Goal: Information Seeking & Learning: Learn about a topic

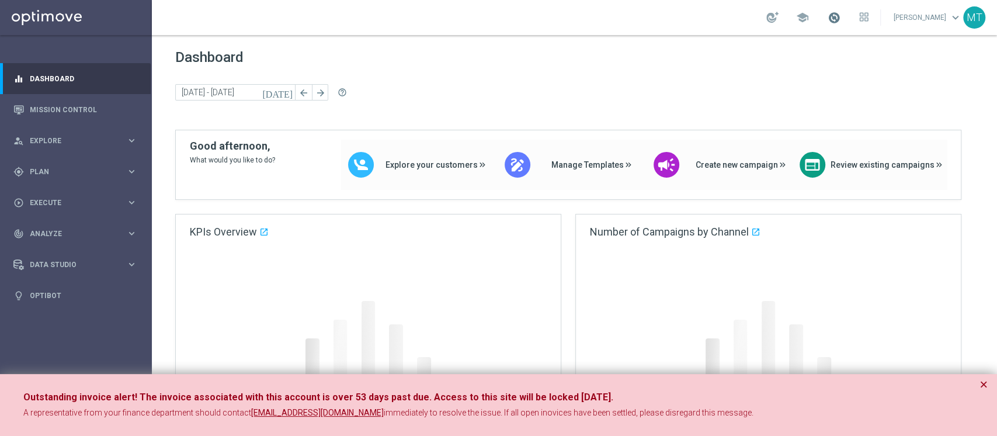
click at [747, 16] on span at bounding box center [834, 17] width 13 height 13
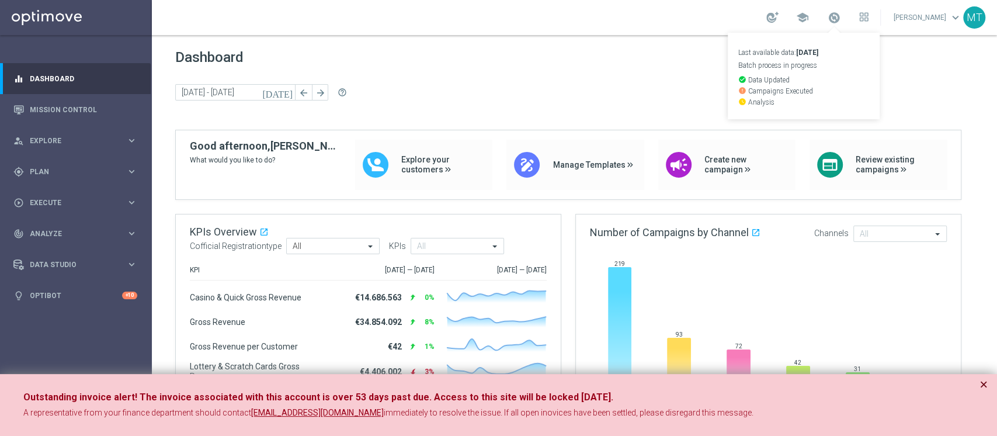
click at [747, 326] on button "×" at bounding box center [984, 384] width 8 height 14
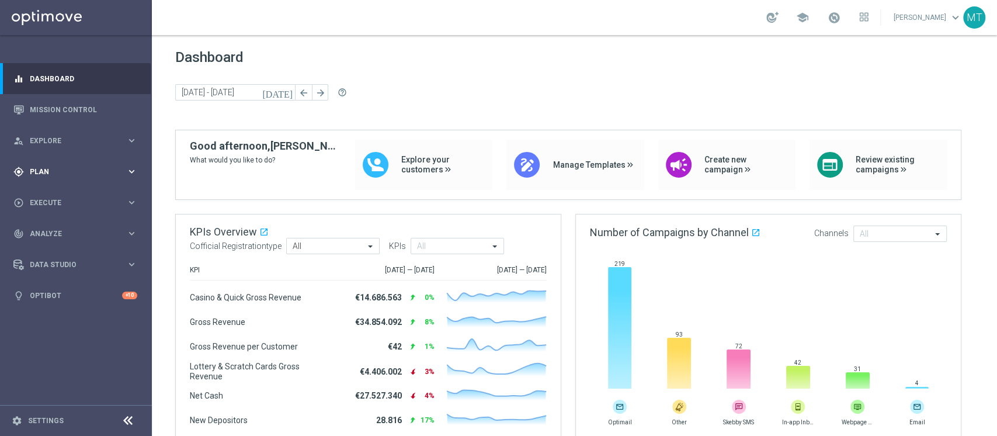
click at [52, 171] on span "Plan" at bounding box center [78, 171] width 96 height 7
click at [62, 192] on link "Target Groups" at bounding box center [75, 195] width 91 height 9
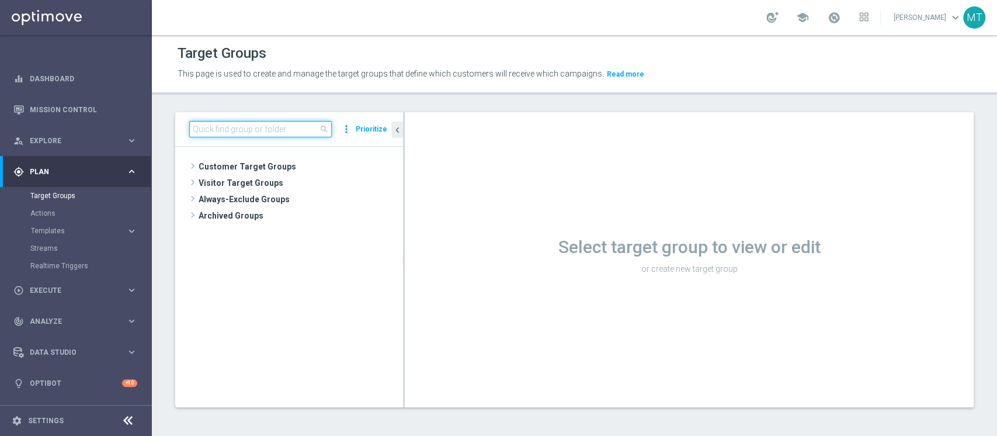
click at [267, 130] on input at bounding box center [260, 129] width 143 height 16
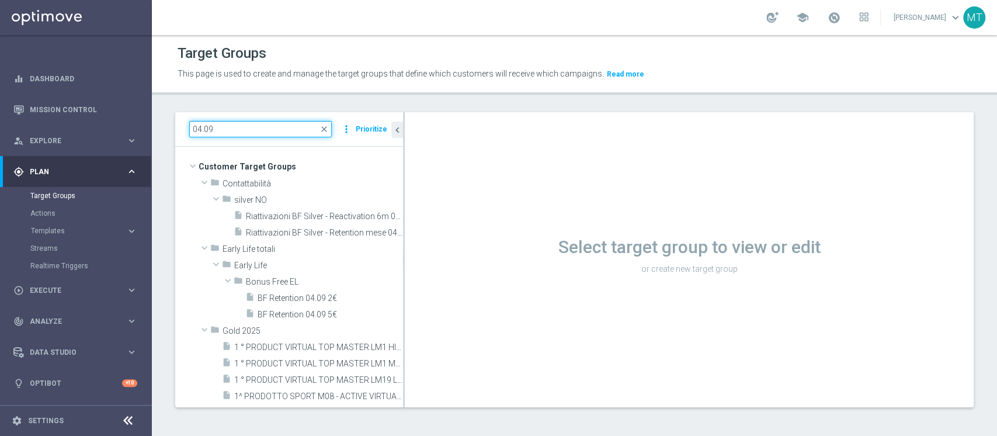
click at [196, 130] on input "04.09" at bounding box center [260, 129] width 143 height 16
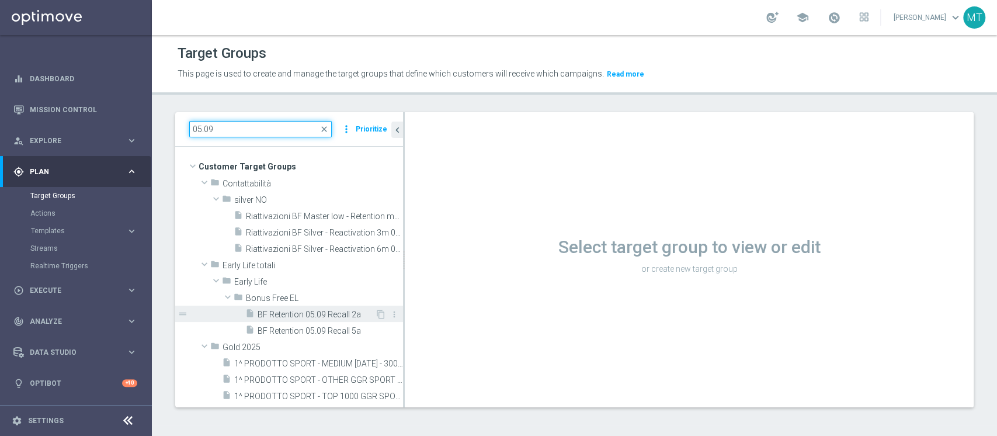
type input "05.09"
click at [304, 312] on span "BF Retention 05.09 Recall 2a" at bounding box center [316, 315] width 117 height 10
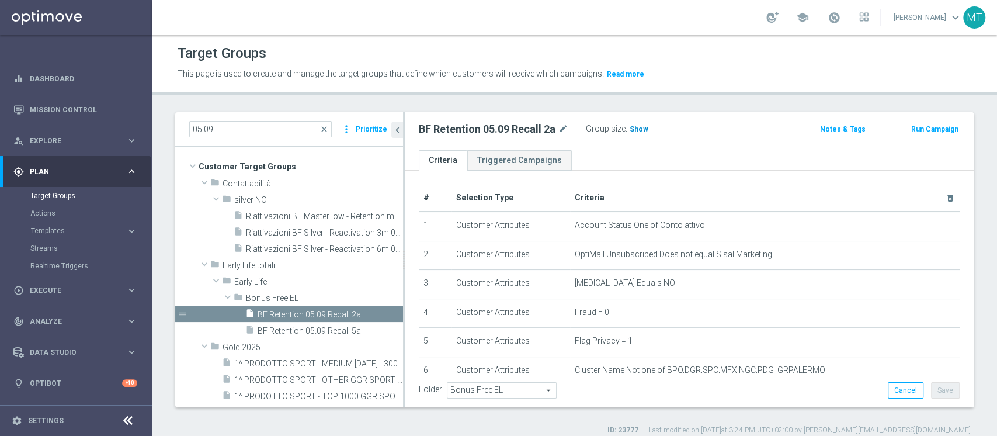
click at [637, 125] on span "Show" at bounding box center [639, 129] width 19 height 8
click at [636, 128] on span "9,249" at bounding box center [640, 130] width 20 height 11
click at [336, 326] on span "BF Retention 05.09 Recall 5a" at bounding box center [316, 331] width 117 height 10
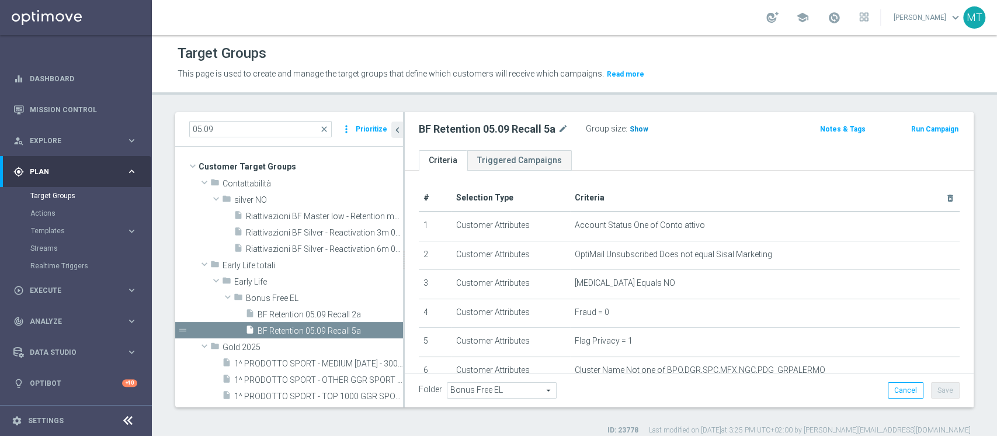
click at [633, 129] on span "Show" at bounding box center [639, 129] width 19 height 8
click at [632, 125] on span "4,214" at bounding box center [640, 130] width 20 height 11
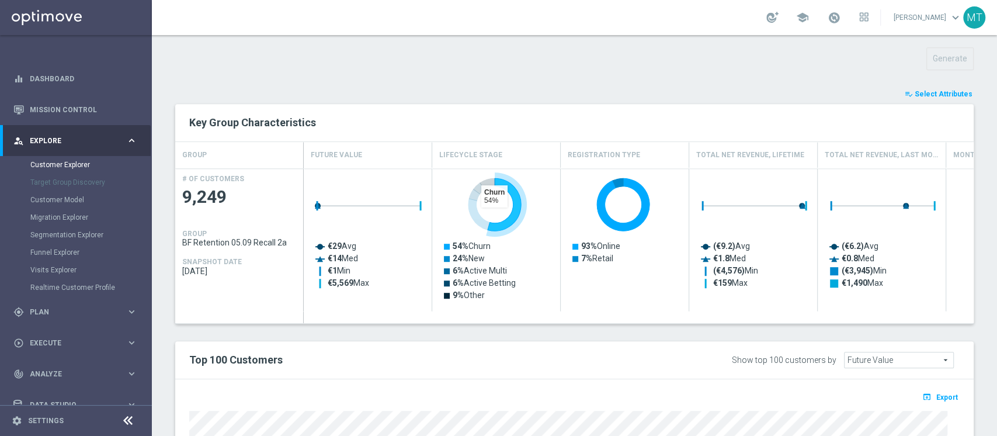
scroll to position [430, 0]
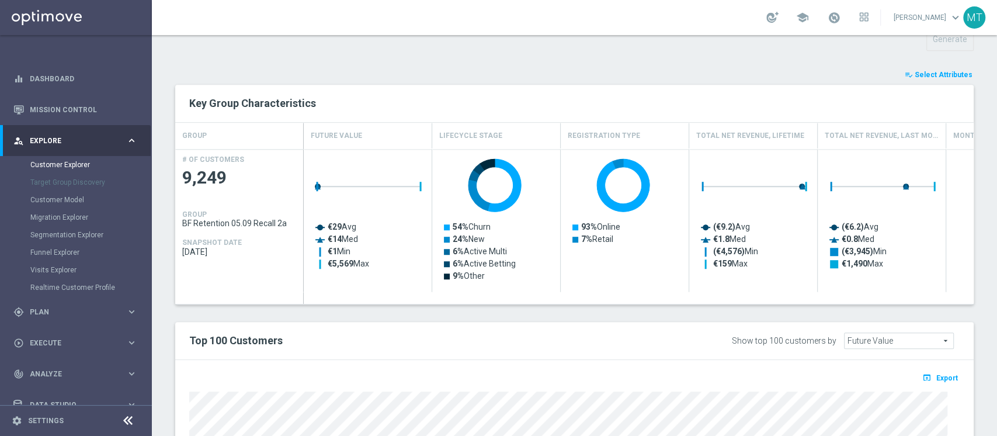
click at [949, 71] on span "Select Attributes" at bounding box center [944, 75] width 58 height 8
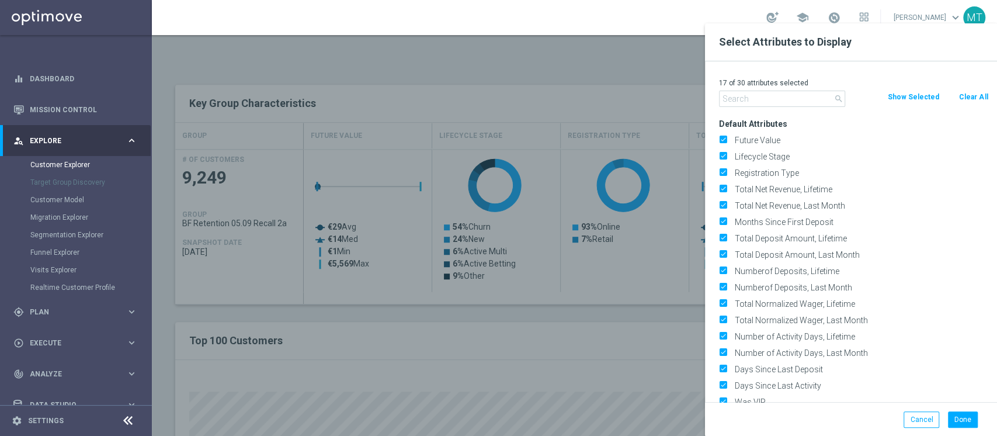
click at [967, 103] on button "Clear All" at bounding box center [973, 97] width 31 height 13
checkbox input "false"
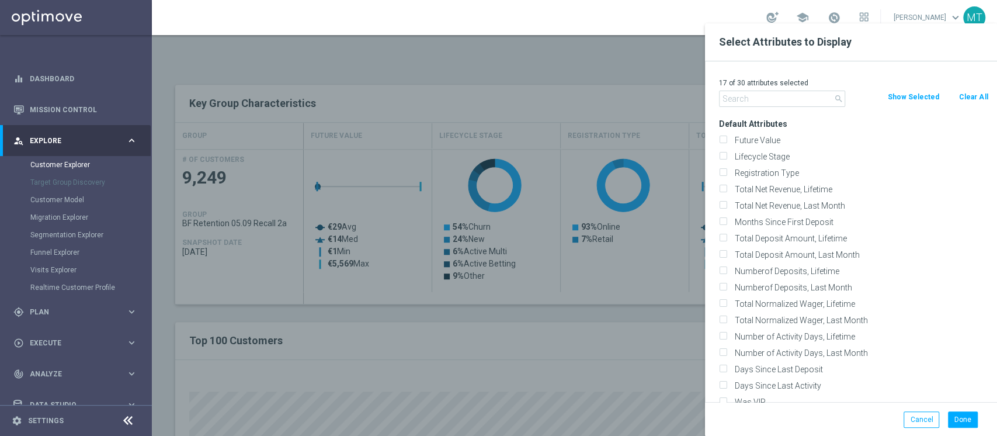
checkbox input "false"
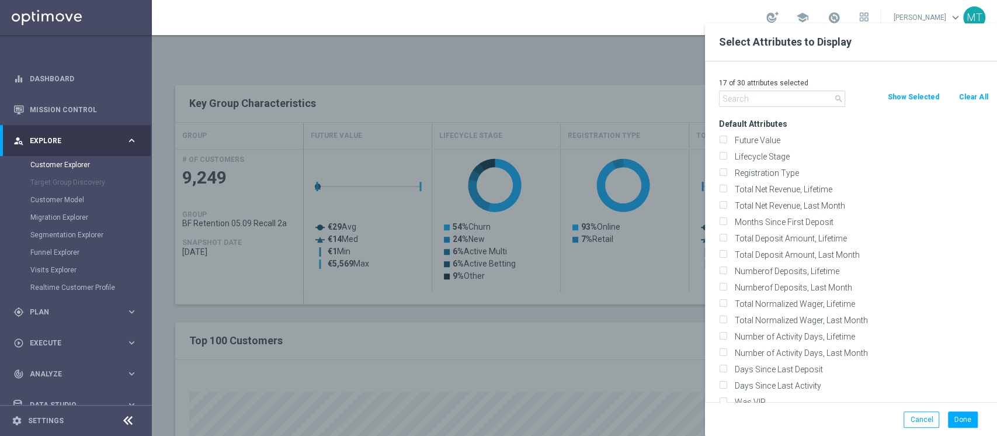
checkbox input "false"
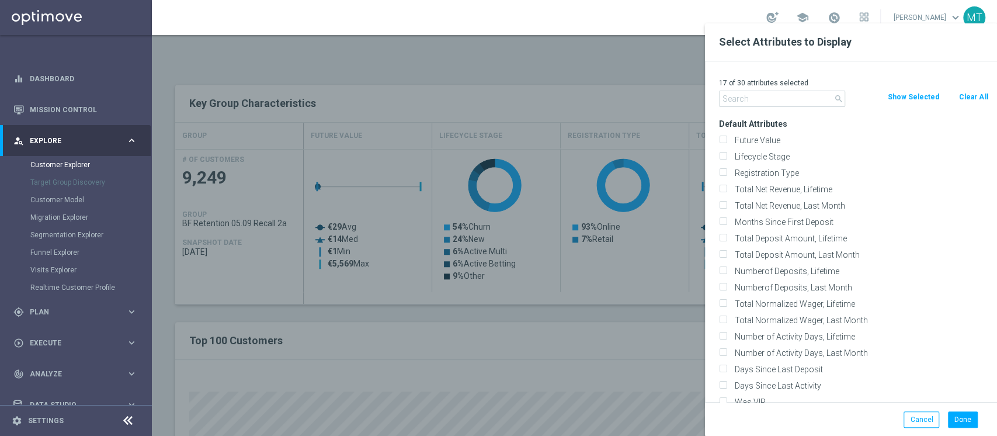
checkbox input "false"
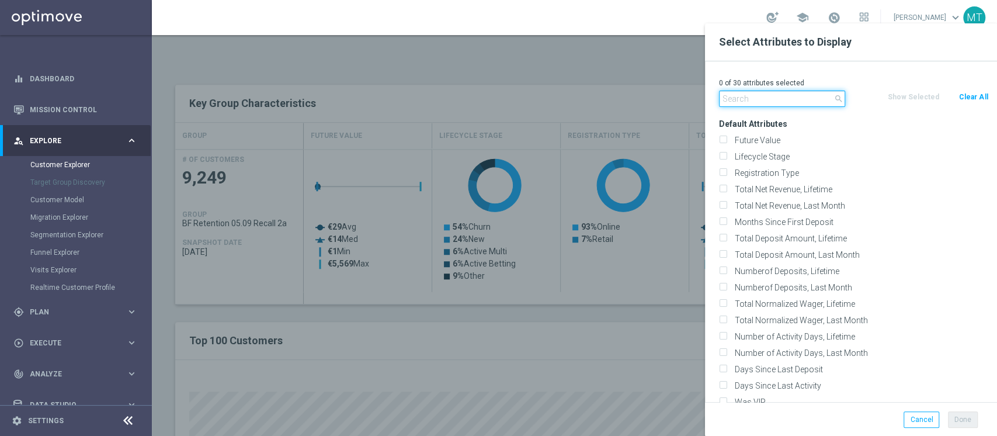
click at [809, 105] on input "text" at bounding box center [782, 99] width 126 height 16
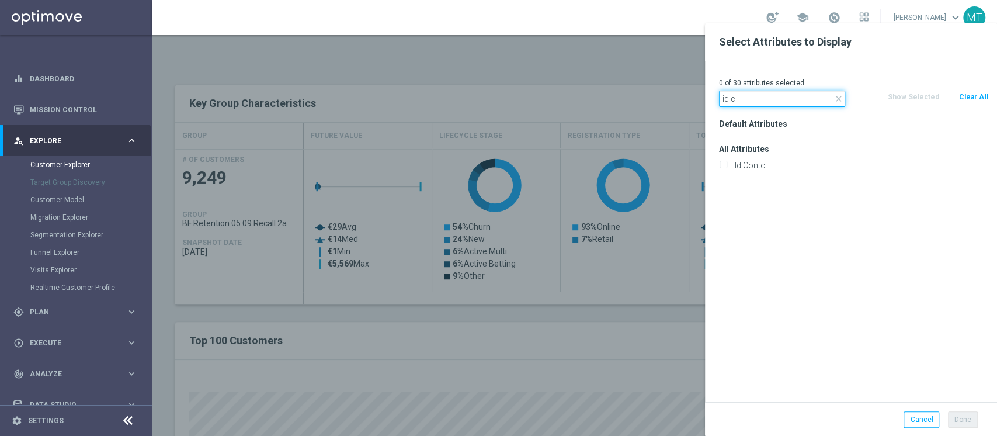
click at [761, 97] on input "id c" at bounding box center [782, 99] width 126 height 16
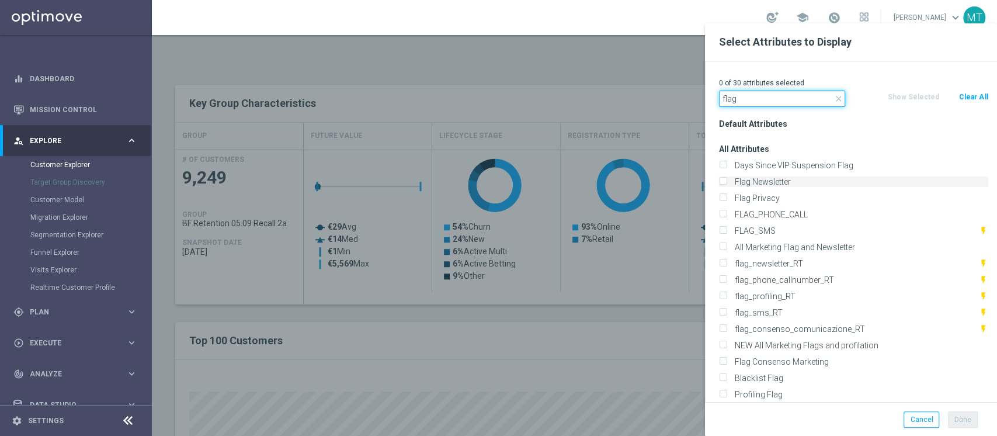
type input "flag"
click at [743, 180] on label "Flag Newsletter" at bounding box center [860, 181] width 258 height 11
click at [727, 180] on input "Flag Newsletter" at bounding box center [723, 183] width 8 height 8
checkbox input "true"
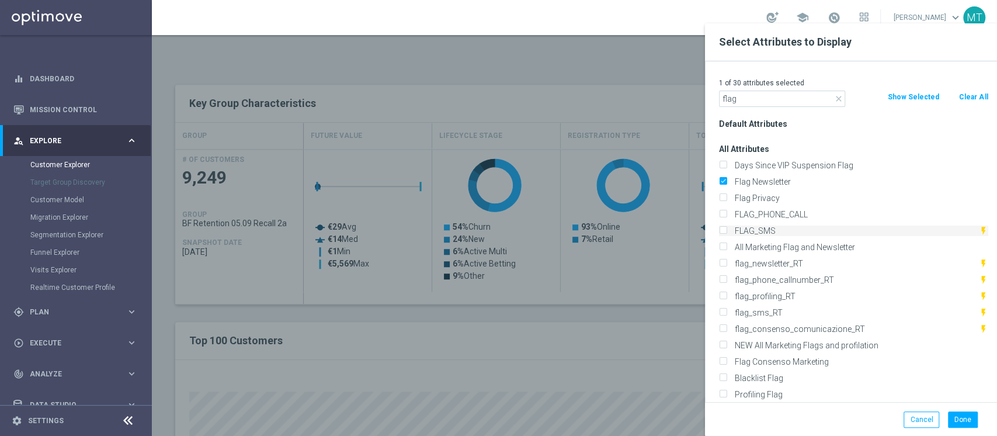
click at [755, 231] on label "FLAG_SMS" at bounding box center [855, 230] width 248 height 11
click at [727, 231] on input "FLAG_SMS" at bounding box center [723, 232] width 8 height 8
checkbox input "true"
click at [761, 394] on label "Profiling Flag" at bounding box center [860, 394] width 258 height 11
click at [727, 394] on input "Profiling Flag" at bounding box center [723, 396] width 8 height 8
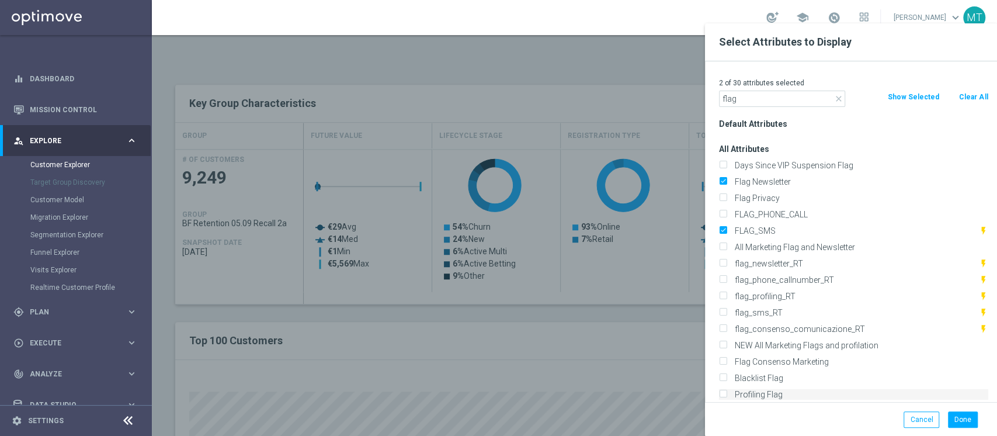
checkbox input "true"
click at [776, 105] on input "flag" at bounding box center [782, 99] width 126 height 16
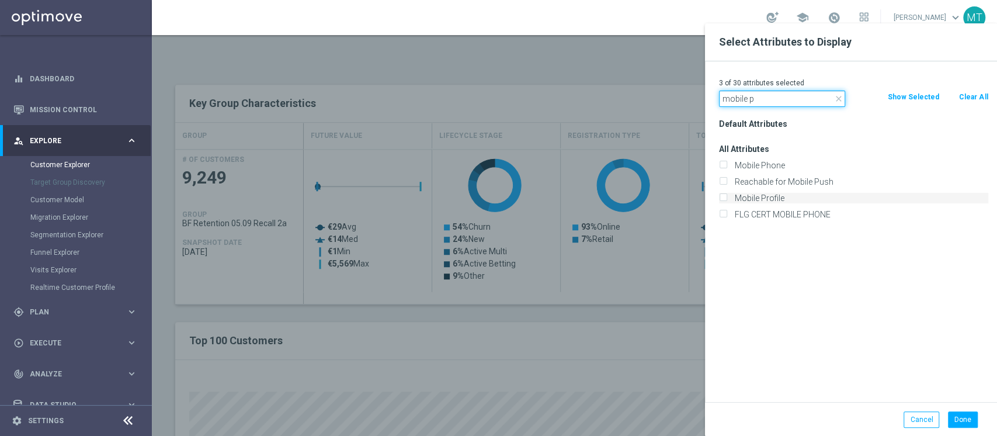
type input "mobile p"
click at [761, 199] on label "Mobile Profile" at bounding box center [860, 198] width 258 height 11
click at [727, 199] on input "Mobile Profile" at bounding box center [723, 200] width 8 height 8
click at [761, 199] on label "Mobile Profile" at bounding box center [860, 198] width 258 height 11
click at [727, 199] on input "Mobile Profile" at bounding box center [723, 200] width 8 height 8
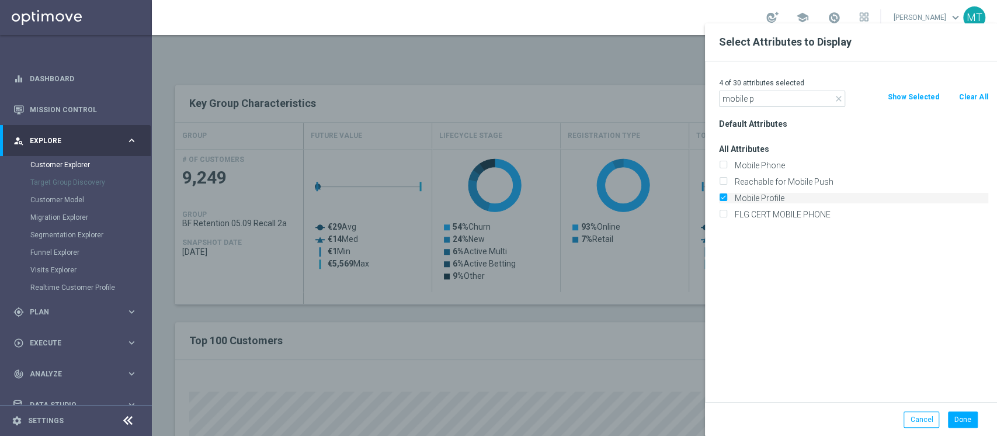
checkbox input "false"
click at [758, 161] on label "Mobile Phone" at bounding box center [860, 165] width 258 height 11
click at [727, 163] on input "Mobile Phone" at bounding box center [723, 167] width 8 height 8
checkbox input "true"
click at [952, 416] on button "Done" at bounding box center [963, 419] width 30 height 16
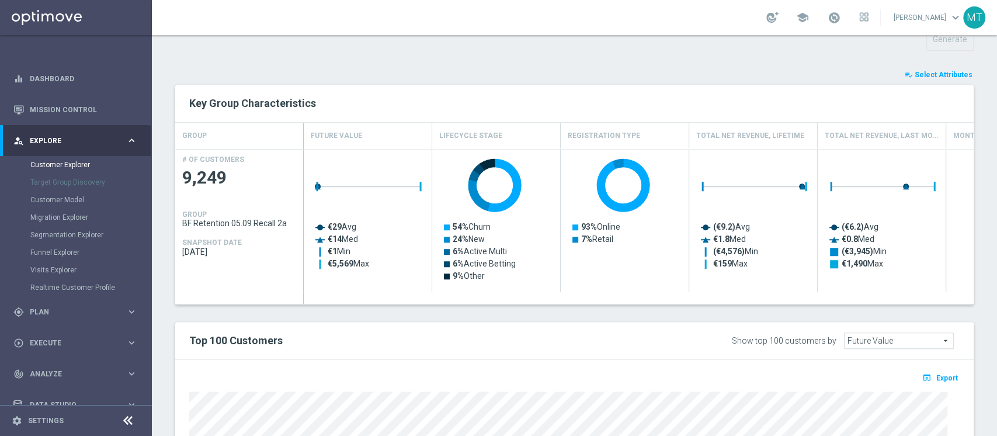
type input "Search"
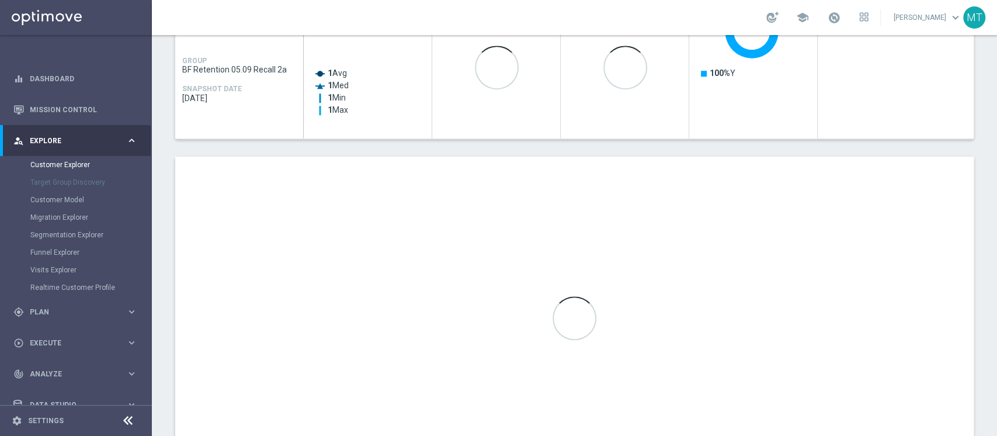
scroll to position [598, 0]
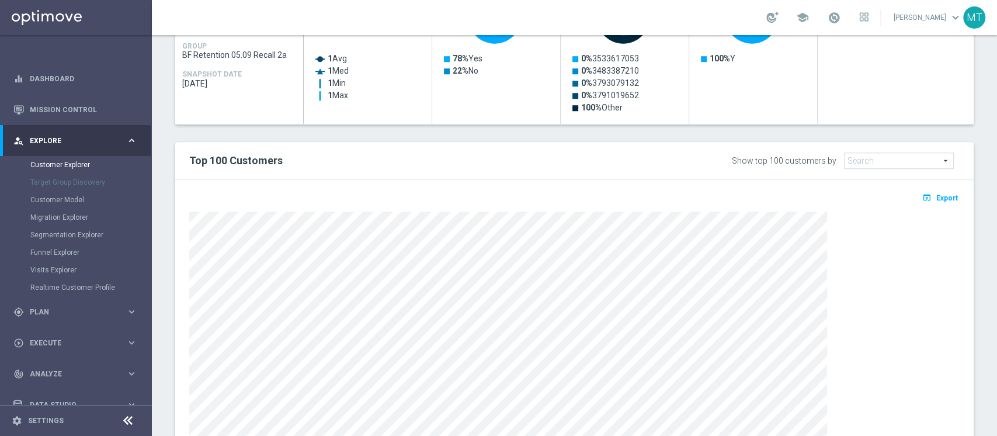
click at [921, 203] on button "open_in_browser Export" at bounding box center [940, 197] width 39 height 15
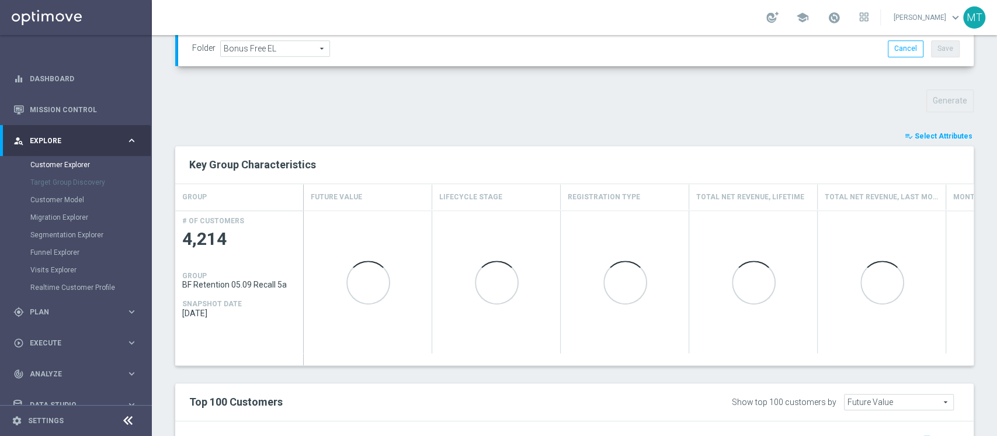
scroll to position [377, 0]
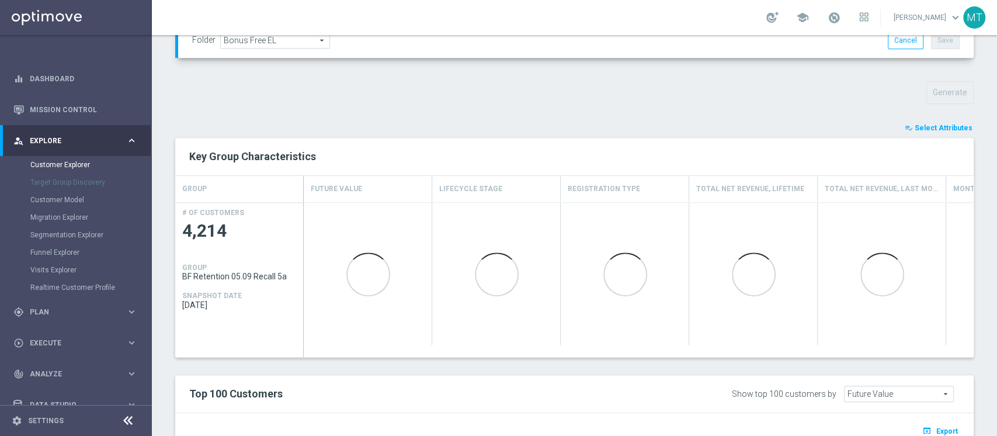
click at [931, 131] on button "playlist_add_check Select Attributes" at bounding box center [939, 128] width 70 height 13
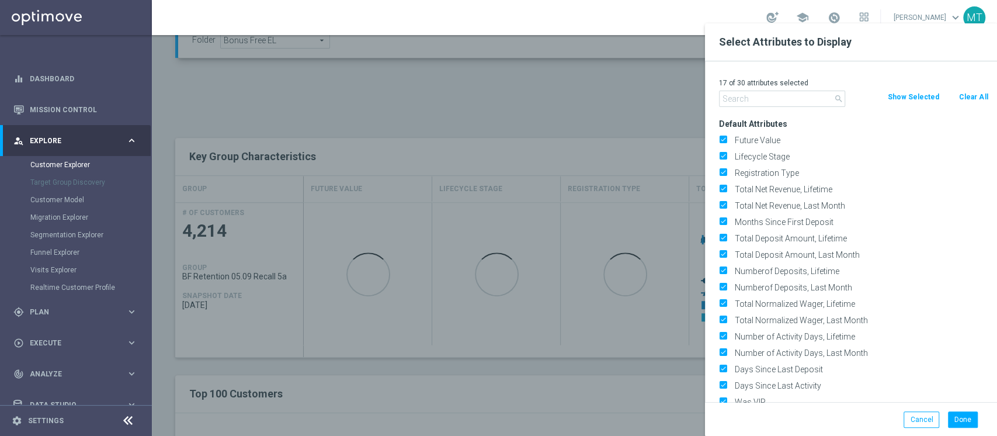
click at [963, 96] on button "Clear All" at bounding box center [973, 97] width 31 height 13
checkbox input "false"
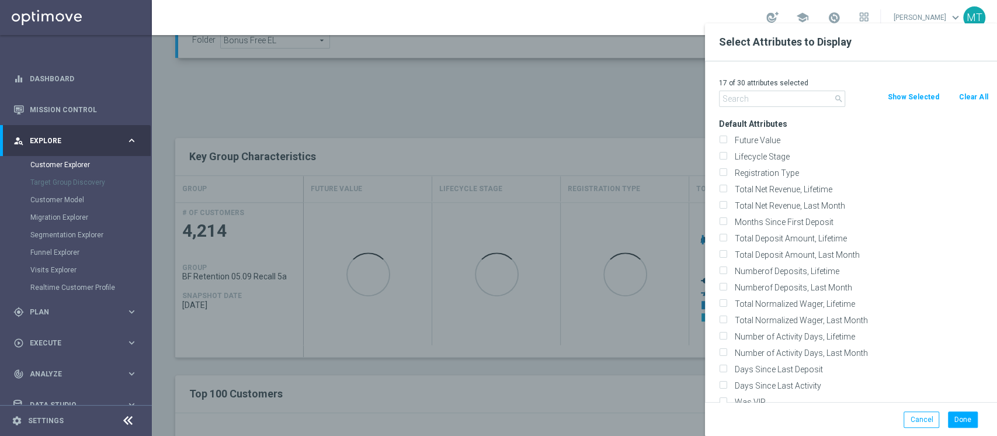
checkbox input "false"
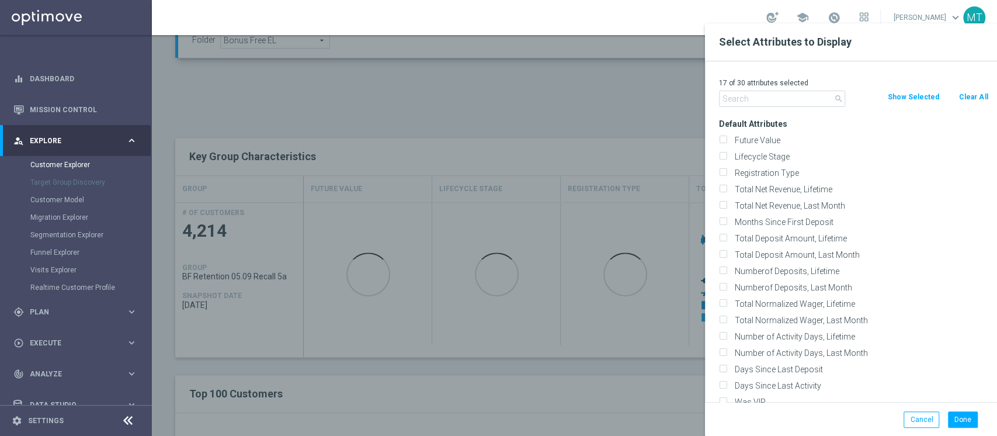
checkbox input "false"
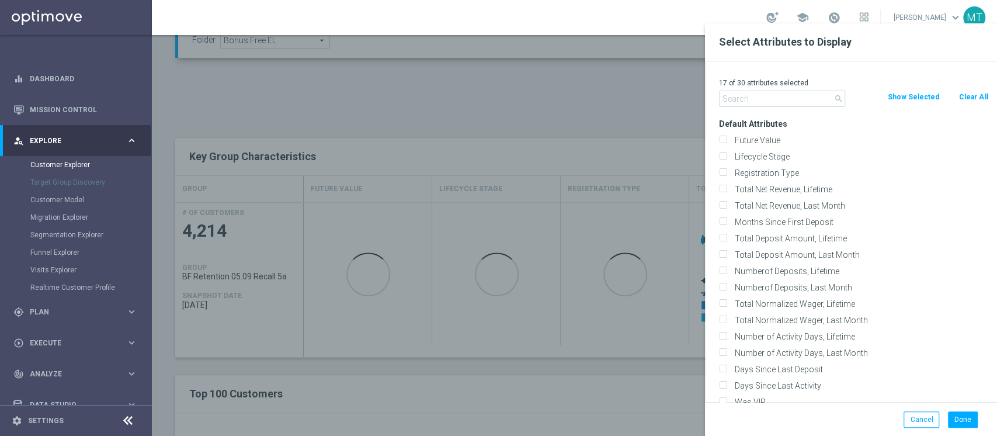
checkbox input "false"
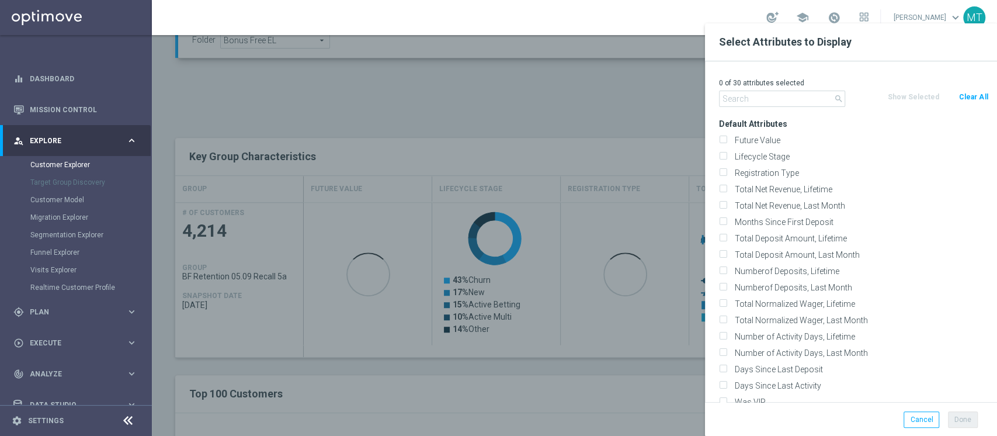
click at [780, 88] on div "0 of 30 attributes selected" at bounding box center [853, 82] width 287 height 15
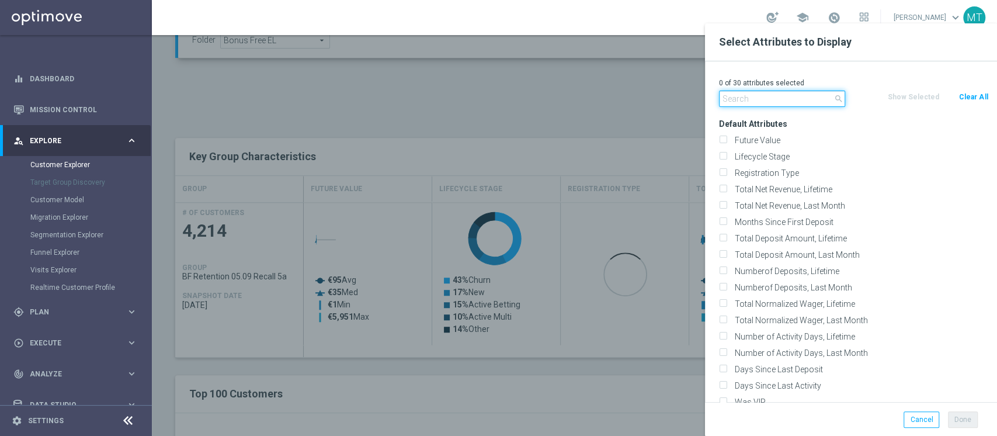
click at [775, 93] on input "text" at bounding box center [782, 99] width 126 height 16
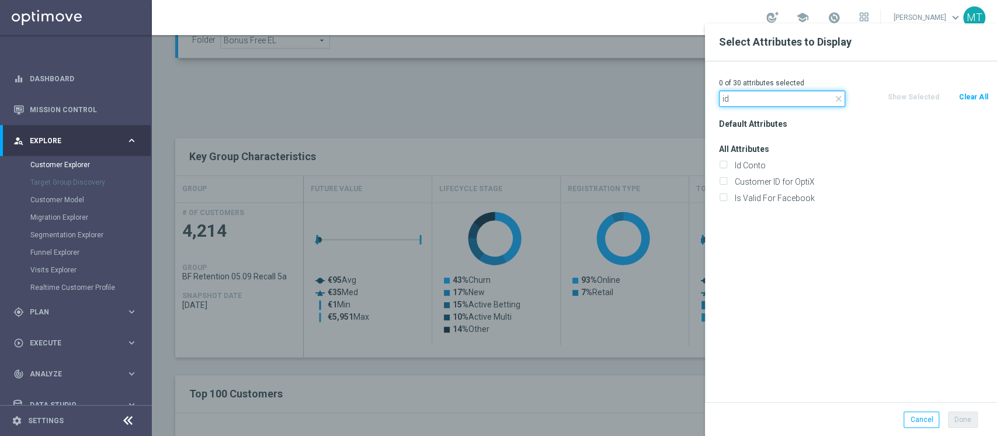
type input "i"
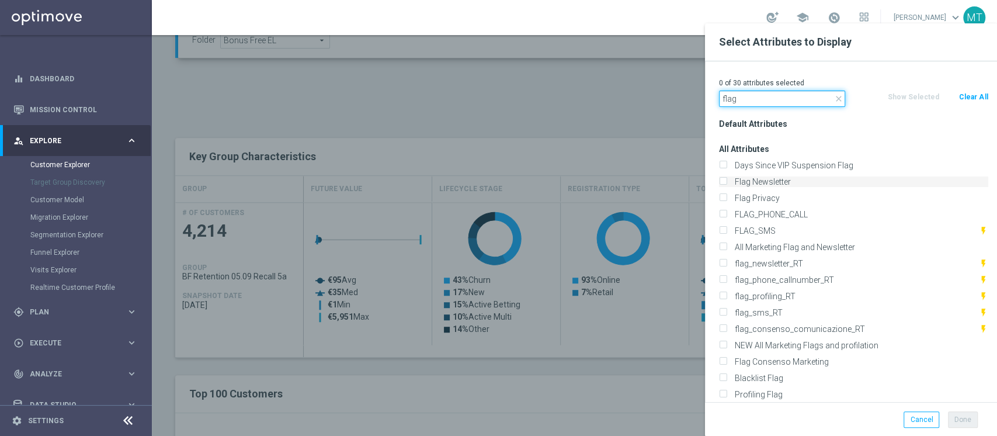
type input "flag"
click at [762, 182] on label "Flag Newsletter" at bounding box center [860, 181] width 258 height 11
click at [727, 182] on input "Flag Newsletter" at bounding box center [723, 183] width 8 height 8
checkbox input "true"
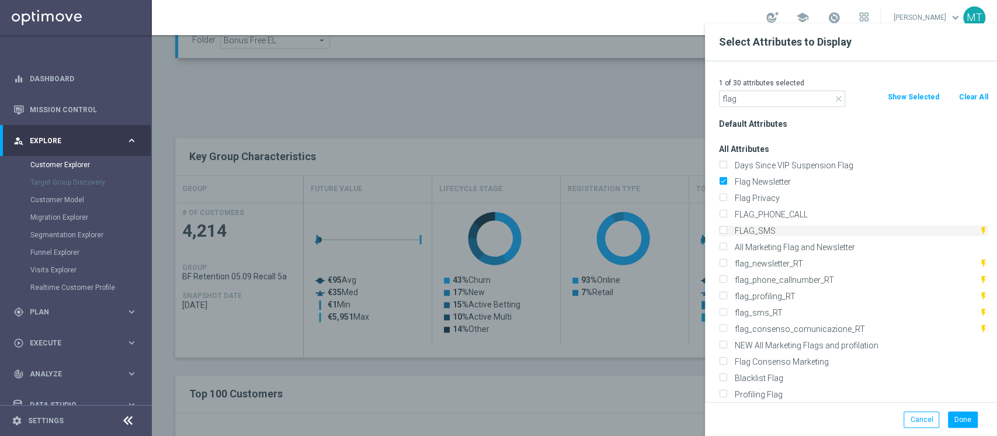
click at [747, 228] on label "FLAG_SMS" at bounding box center [855, 230] width 248 height 11
click at [727, 228] on input "FLAG_SMS" at bounding box center [723, 232] width 8 height 8
checkbox input "true"
click at [764, 378] on label "Blacklist Flag" at bounding box center [860, 378] width 258 height 11
click at [727, 378] on input "Blacklist Flag" at bounding box center [723, 380] width 8 height 8
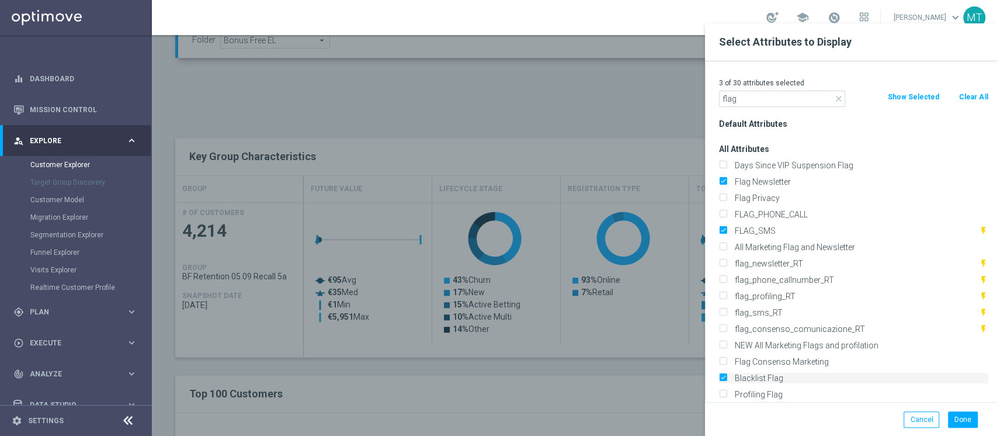
click at [764, 378] on label "Blacklist Flag" at bounding box center [860, 378] width 258 height 11
click at [727, 378] on input "Blacklist Flag" at bounding box center [723, 380] width 8 height 8
checkbox input "false"
click at [760, 390] on label "Profiling Flag" at bounding box center [860, 394] width 258 height 11
click at [727, 392] on input "Profiling Flag" at bounding box center [723, 396] width 8 height 8
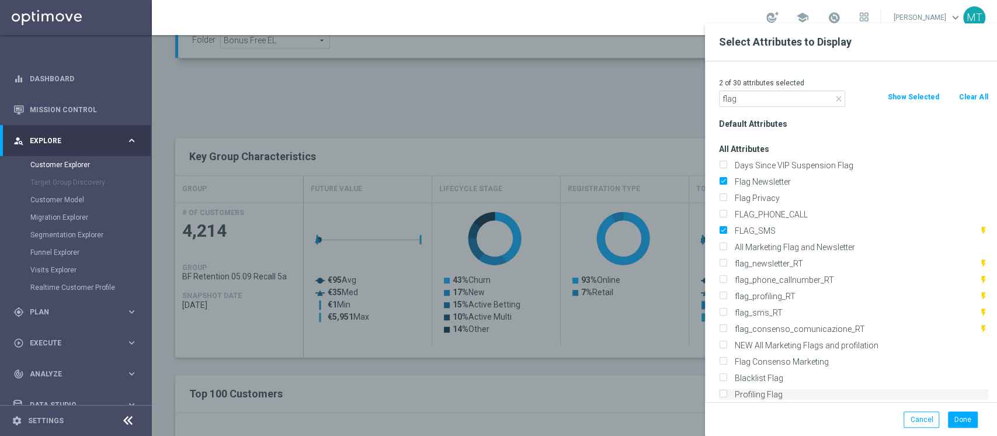
checkbox input "true"
click at [778, 99] on input "flag" at bounding box center [782, 99] width 126 height 16
type input "m"
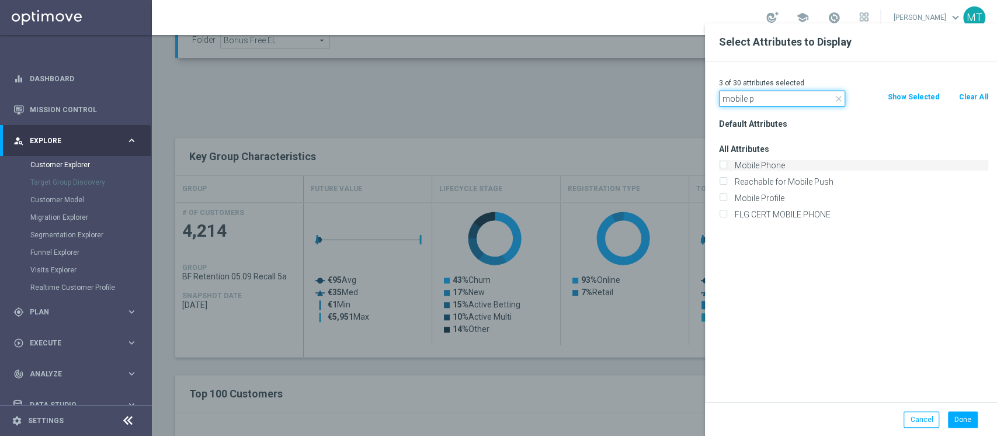
type input "mobile p"
click at [754, 164] on label "Mobile Phone" at bounding box center [860, 165] width 258 height 11
click at [727, 164] on input "Mobile Phone" at bounding box center [723, 167] width 8 height 8
checkbox input "true"
click at [955, 421] on button "Done" at bounding box center [963, 419] width 30 height 16
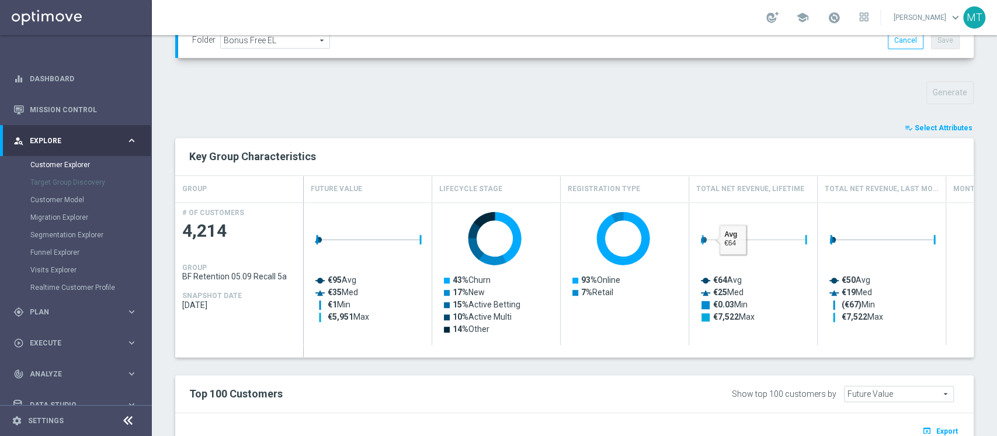
type input "Search"
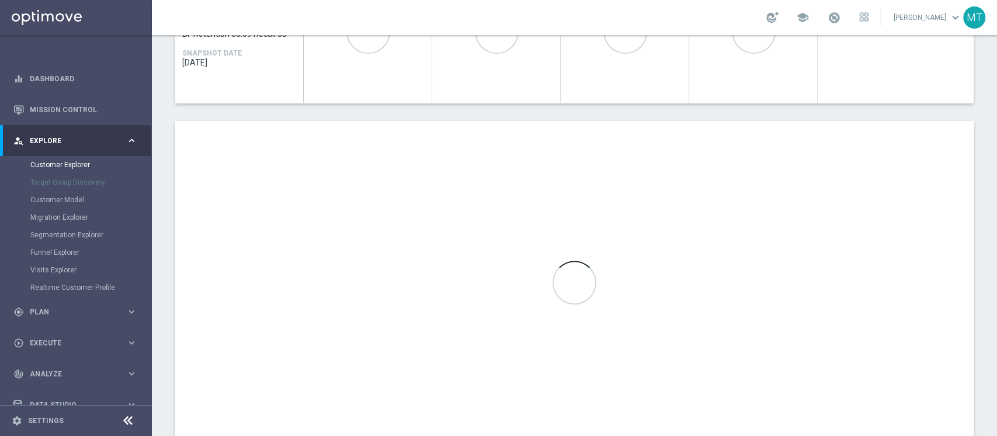
scroll to position [626, 0]
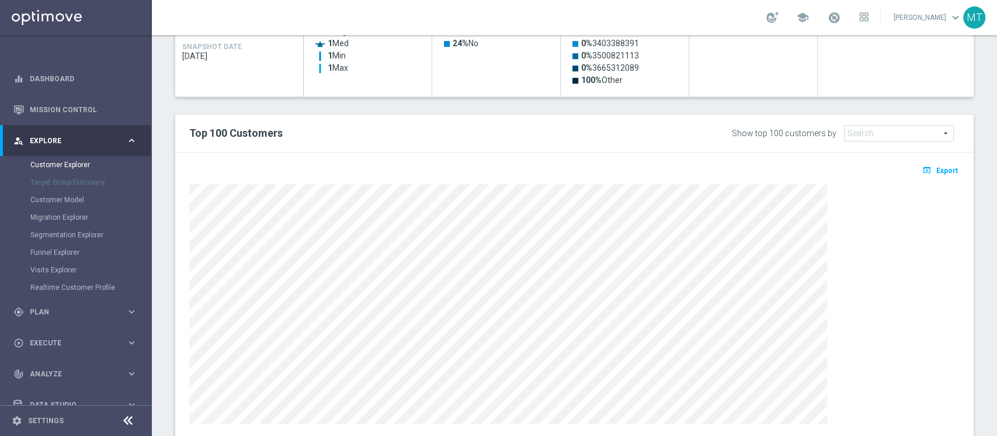
click at [938, 160] on div "open_in_browser Export" at bounding box center [574, 294] width 799 height 285
click at [935, 164] on button "open_in_browser Export" at bounding box center [940, 169] width 39 height 15
